Goal: Task Accomplishment & Management: Manage account settings

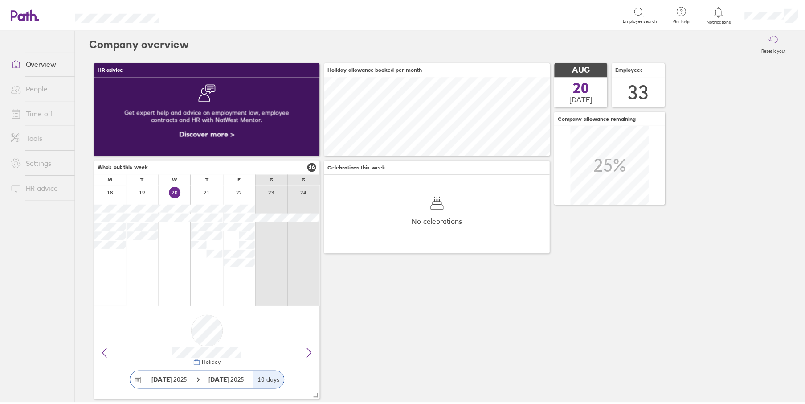
scroll to position [79, 227]
click at [43, 113] on link "Time off" at bounding box center [40, 113] width 72 height 18
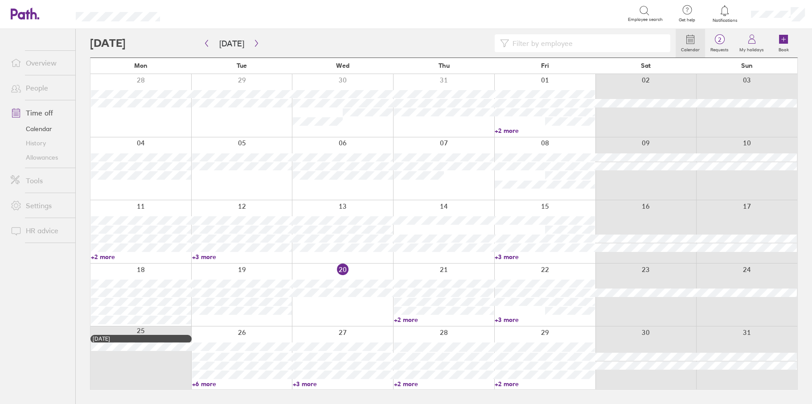
click at [200, 383] on link "+6 more" at bounding box center [242, 383] width 100 height 8
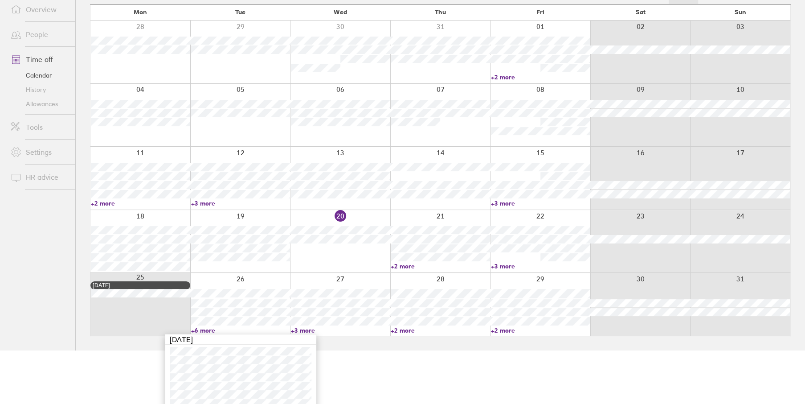
scroll to position [88, 0]
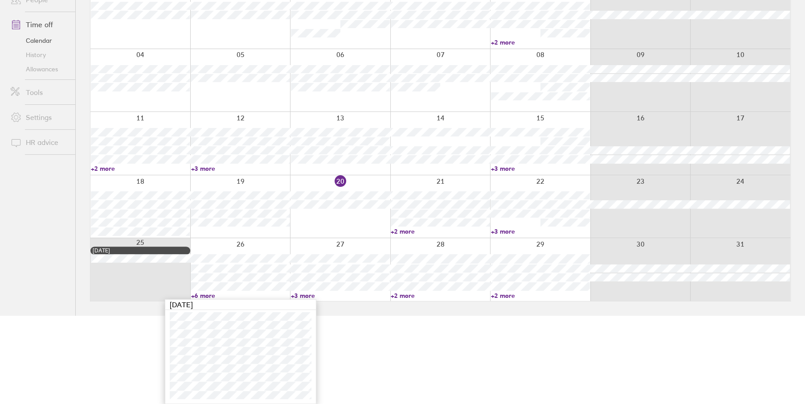
click at [400, 229] on link "+2 more" at bounding box center [440, 231] width 99 height 8
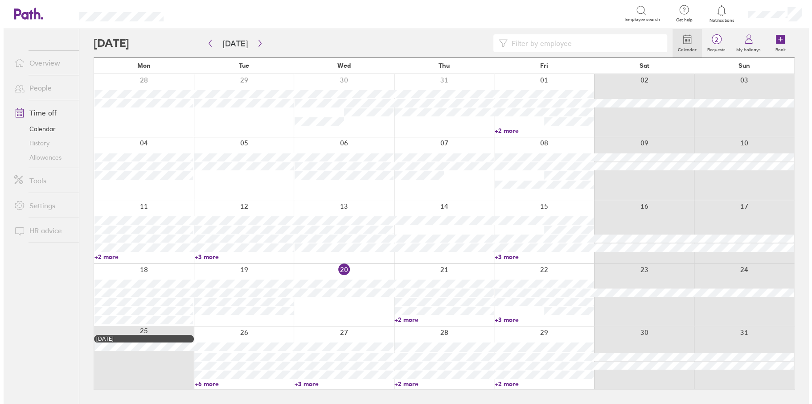
scroll to position [0, 0]
click at [408, 318] on link "+2 more" at bounding box center [444, 319] width 100 height 8
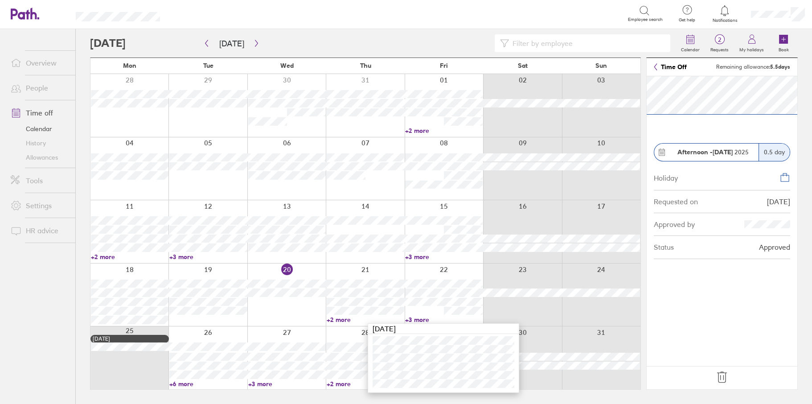
click at [424, 318] on link "+3 more" at bounding box center [444, 319] width 78 height 8
click at [43, 91] on link "People" at bounding box center [40, 88] width 72 height 18
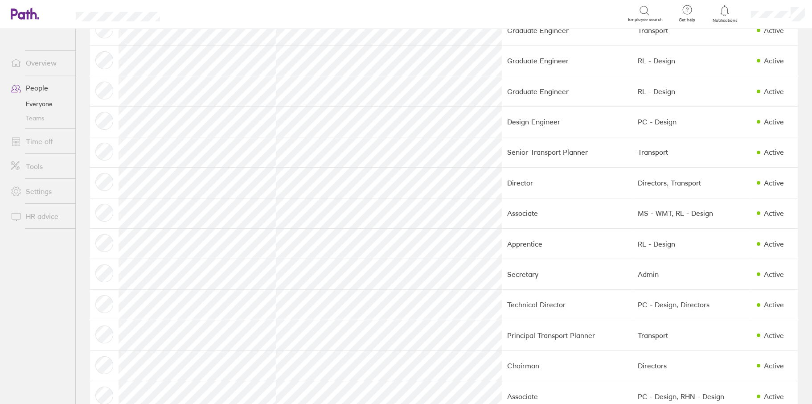
scroll to position [356, 0]
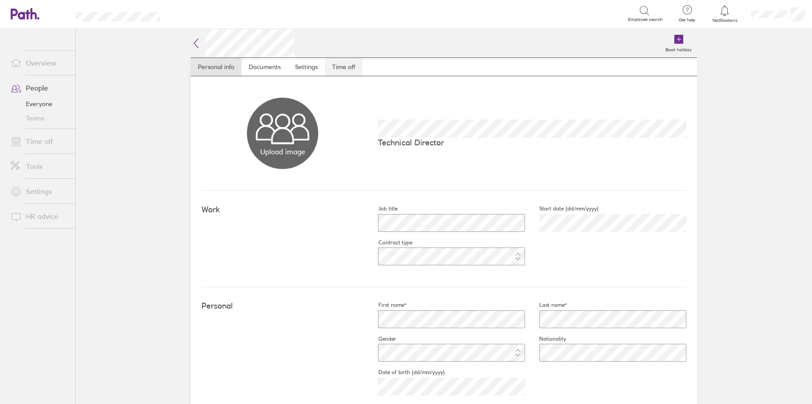
click at [343, 64] on link "Time off" at bounding box center [343, 67] width 37 height 18
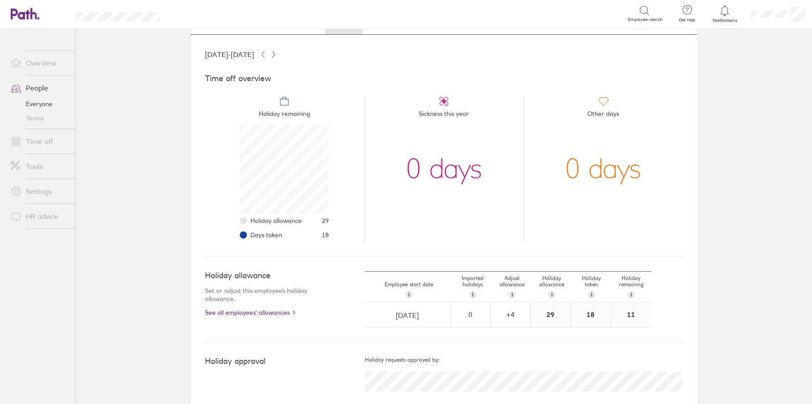
scroll to position [57, 0]
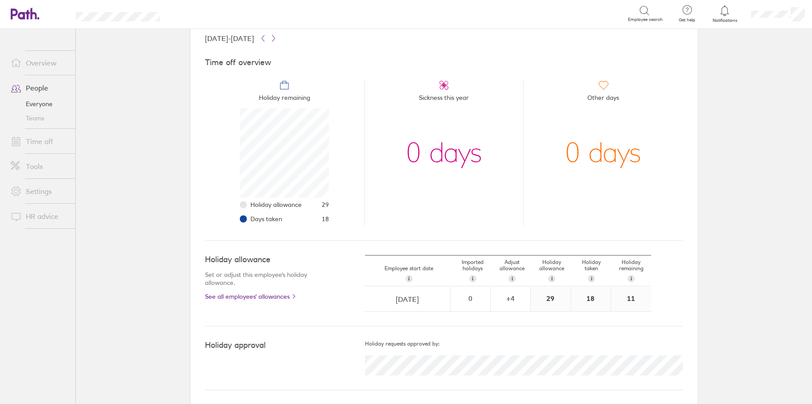
click at [39, 143] on link "Time off" at bounding box center [40, 141] width 72 height 18
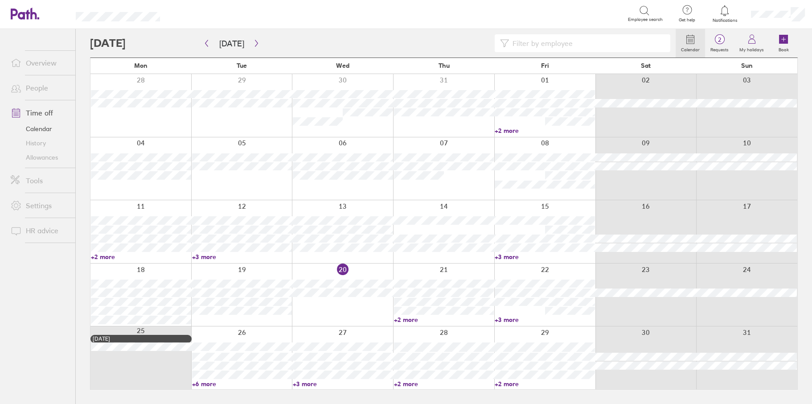
click at [719, 40] on span "2" at bounding box center [719, 39] width 29 height 7
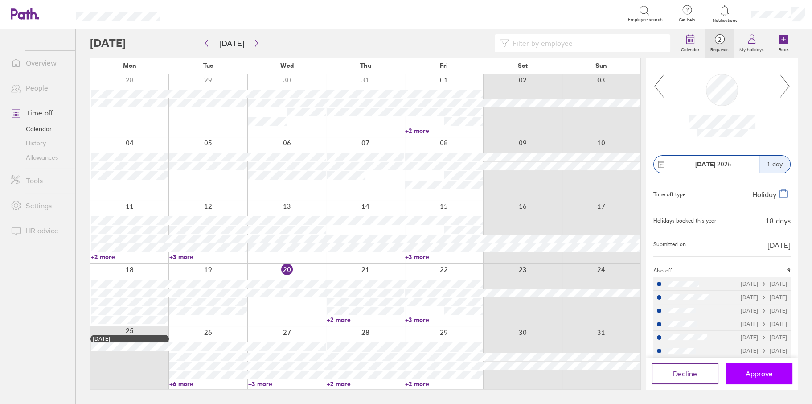
click at [758, 373] on span "Approve" at bounding box center [758, 373] width 27 height 8
